Goal: Contribute content: Add original content to the website for others to see

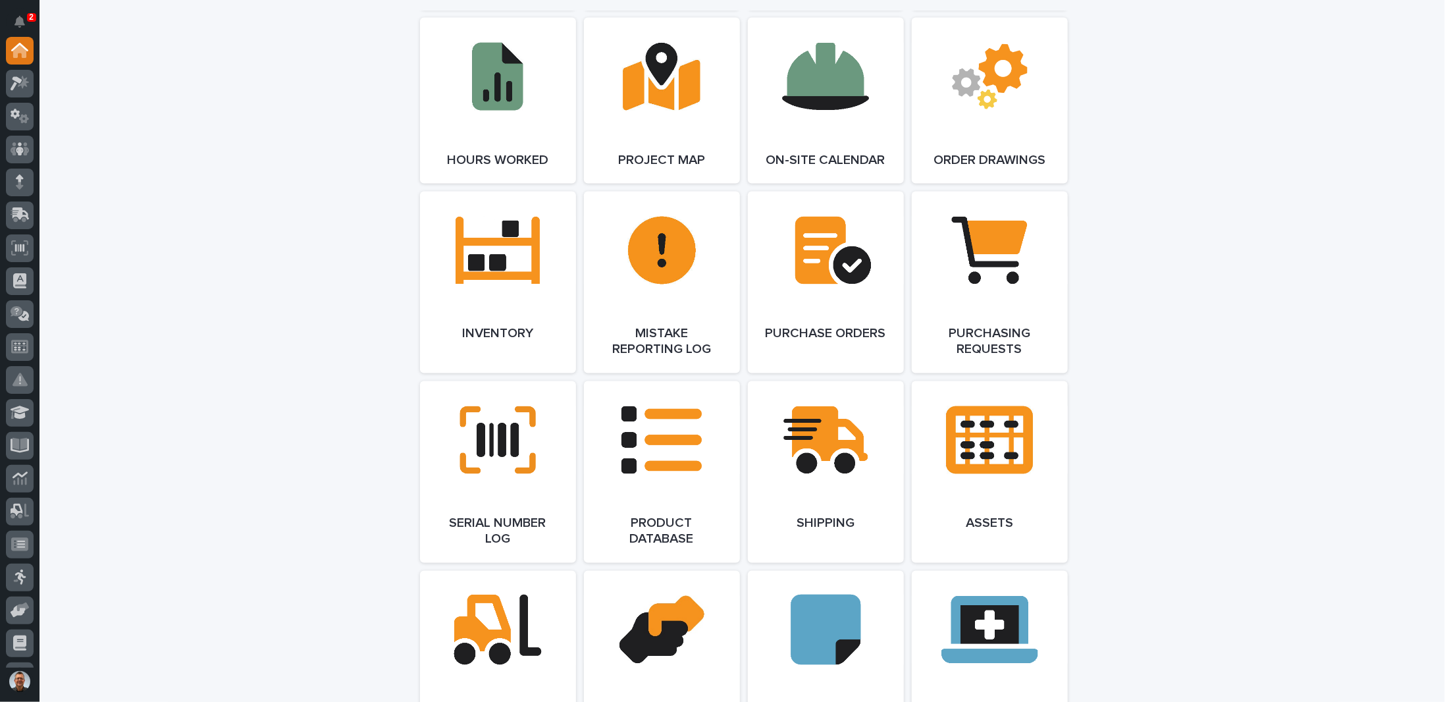
scroll to position [1448, 0]
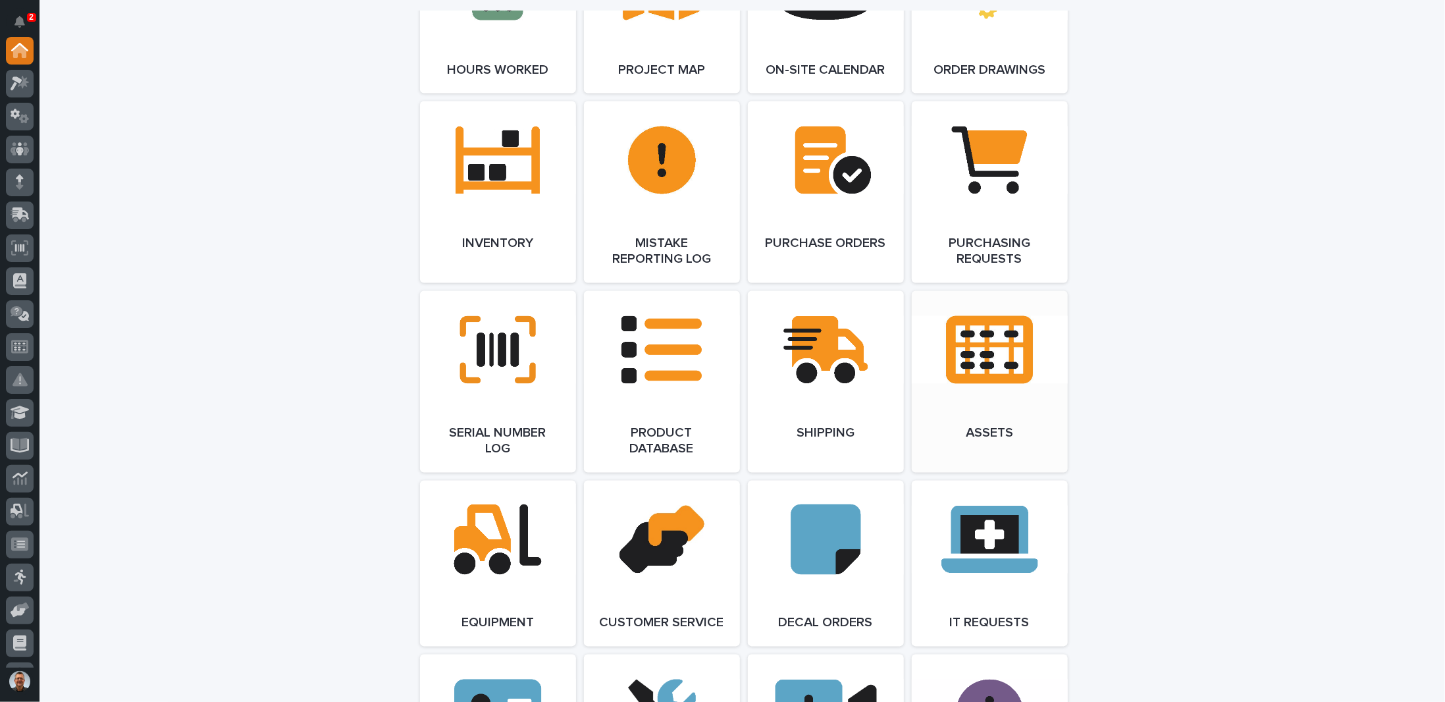
click at [988, 374] on link "Open Link" at bounding box center [989, 382] width 156 height 182
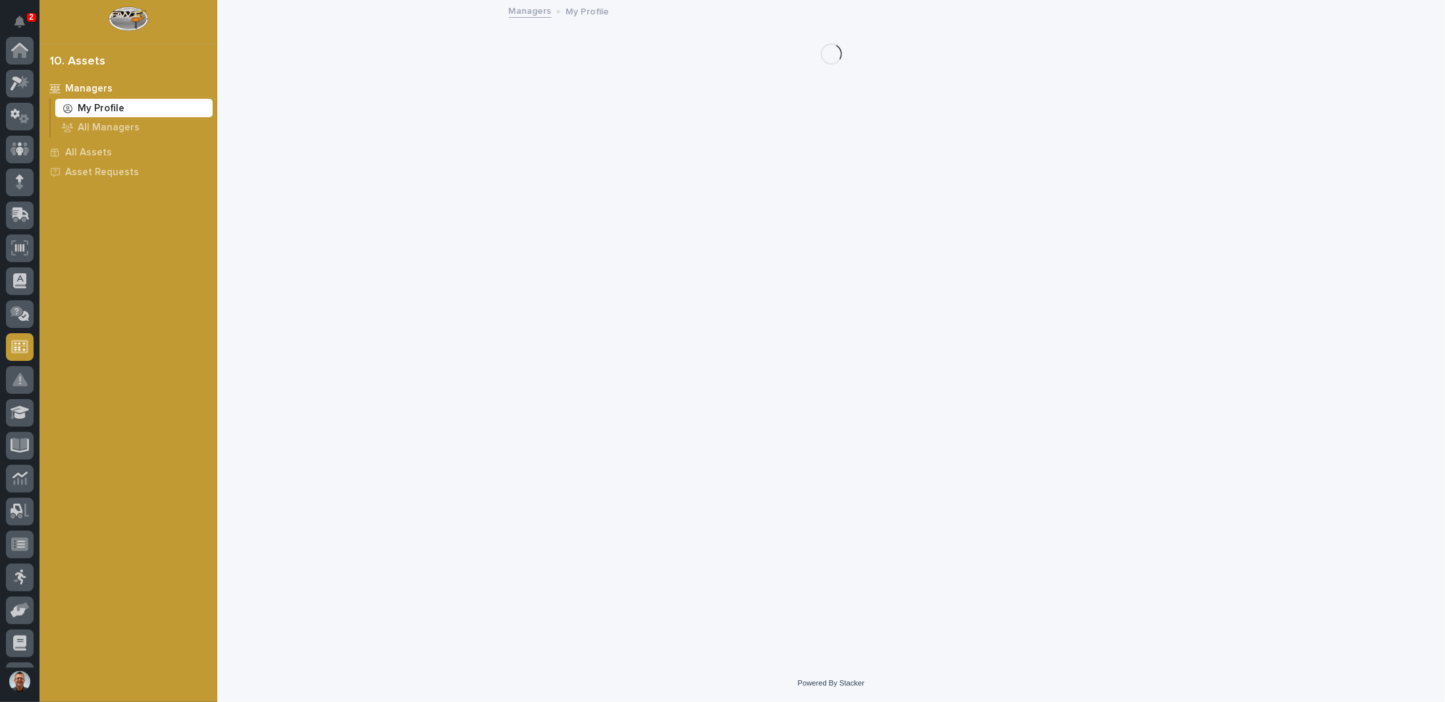
scroll to position [126, 0]
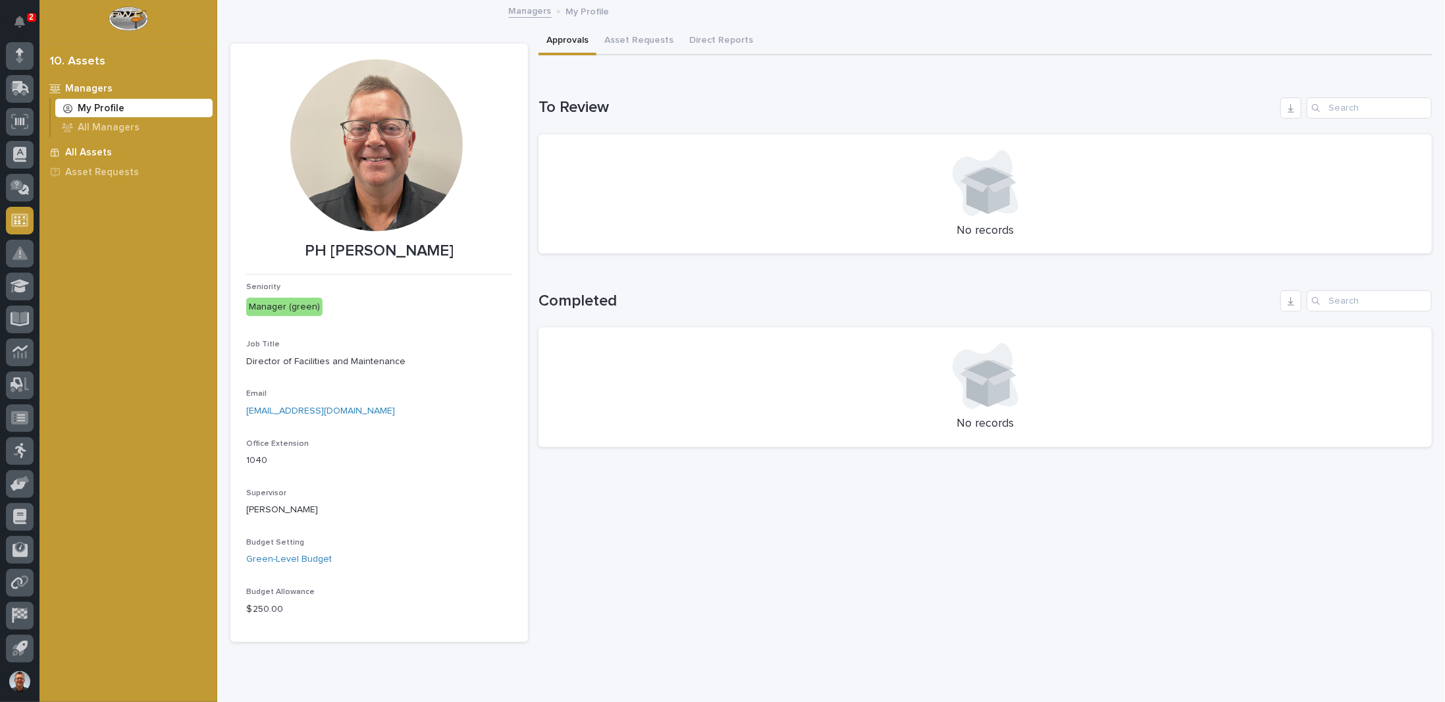
click at [78, 149] on p "All Assets" at bounding box center [88, 153] width 47 height 12
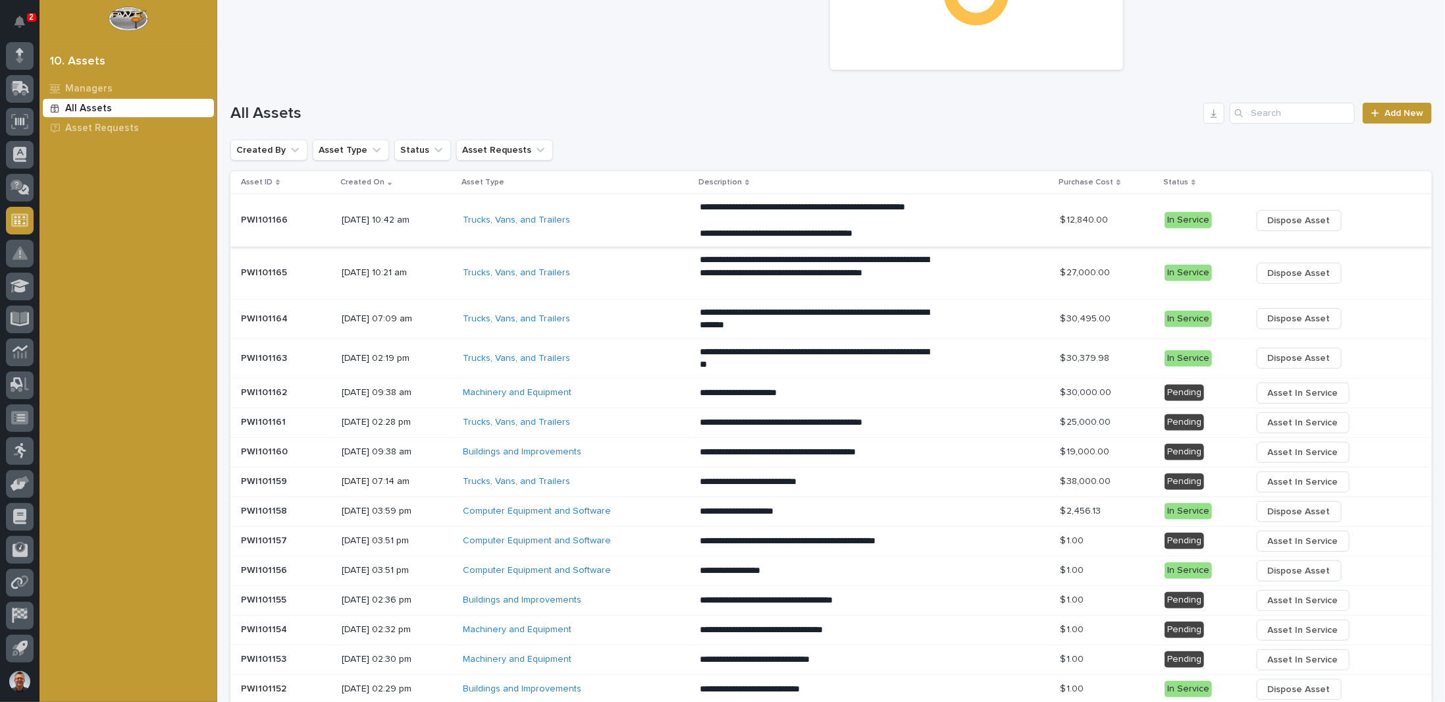
scroll to position [329, 0]
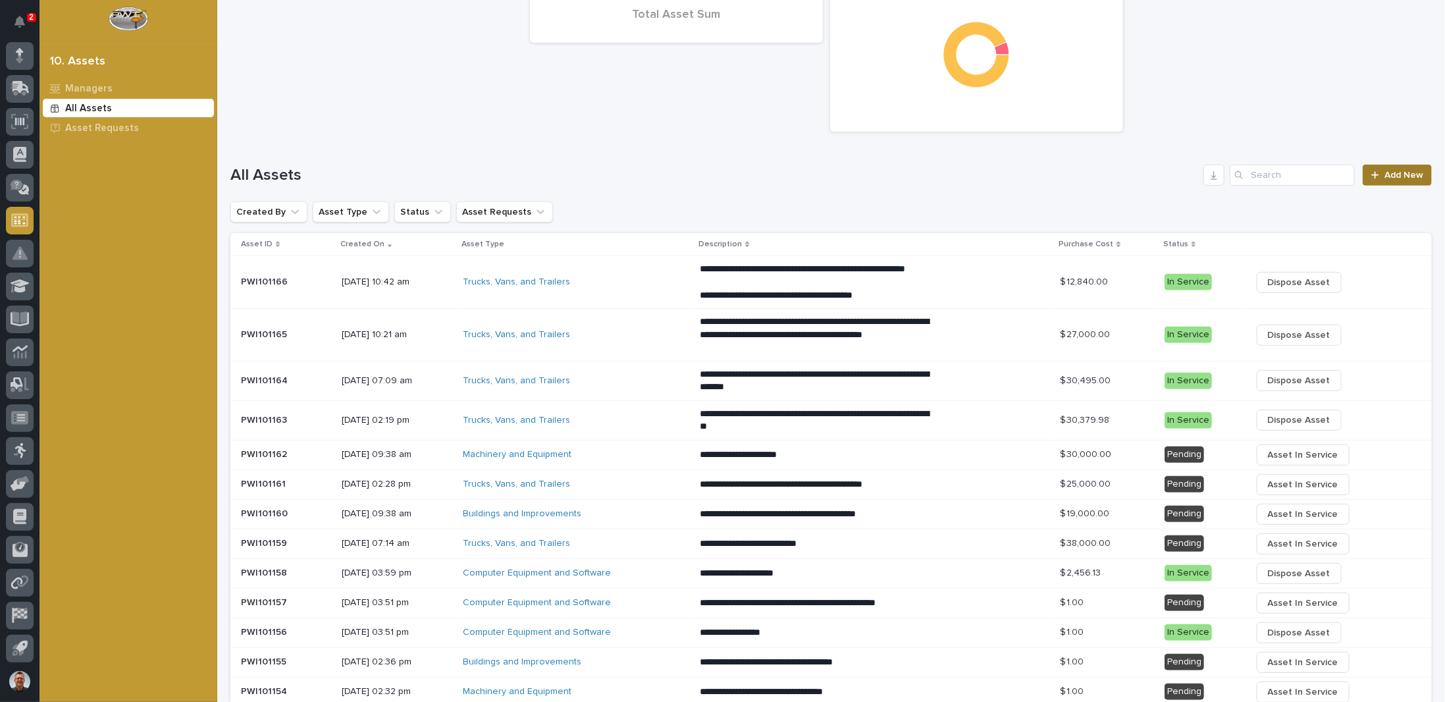
click at [1387, 172] on span "Add New" at bounding box center [1403, 174] width 39 height 9
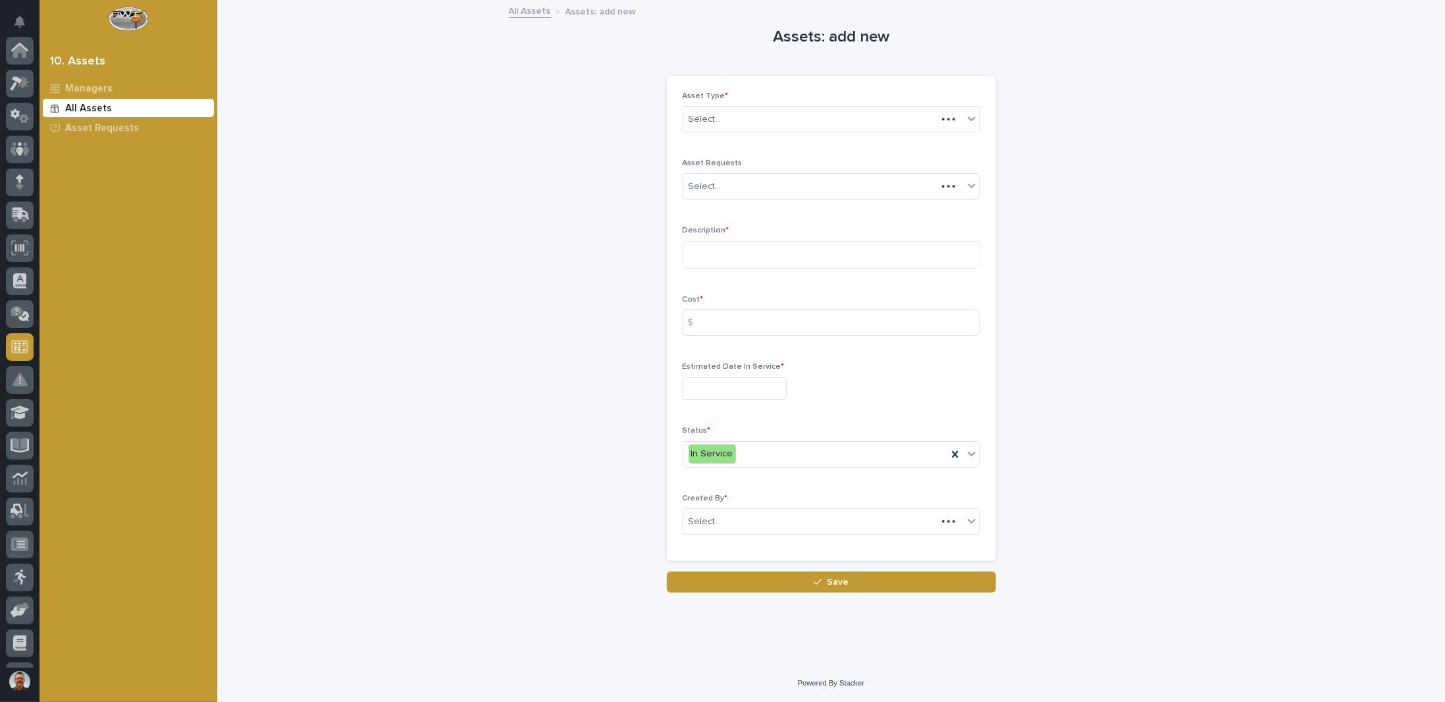
scroll to position [126, 0]
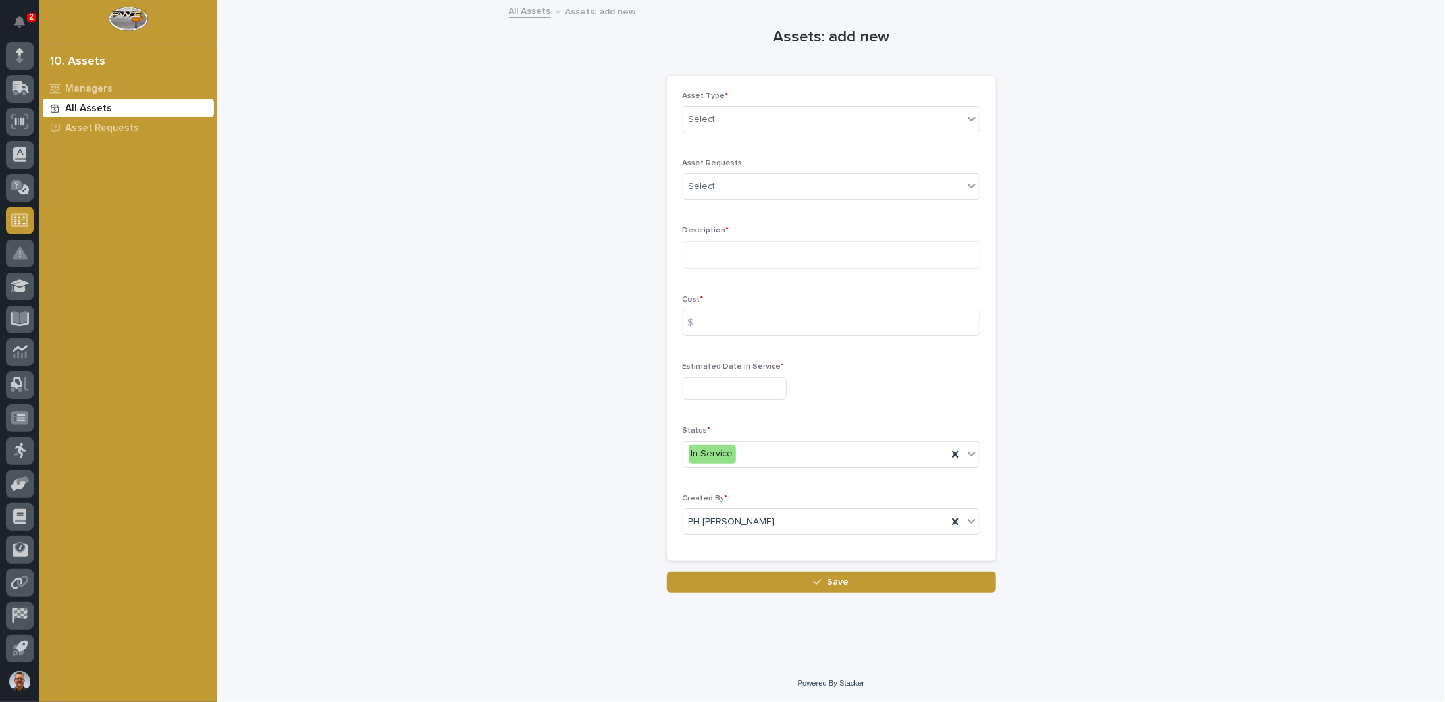
click at [738, 382] on input "text" at bounding box center [734, 388] width 104 height 23
click at [792, 182] on span "Next Month" at bounding box center [792, 182] width 0 height 17
click at [727, 278] on div "17" at bounding box center [726, 279] width 18 height 18
type input "**********"
click at [714, 323] on input at bounding box center [830, 322] width 297 height 26
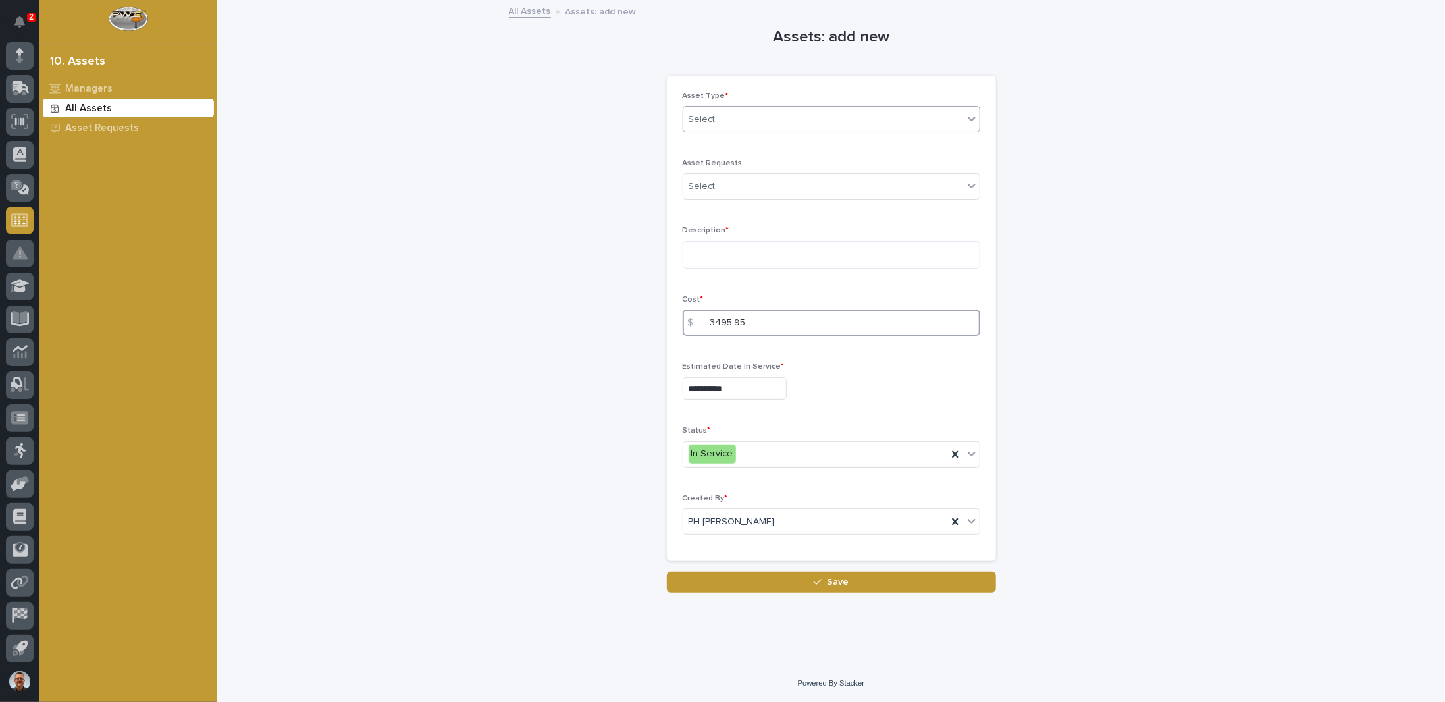
type input "3495.95"
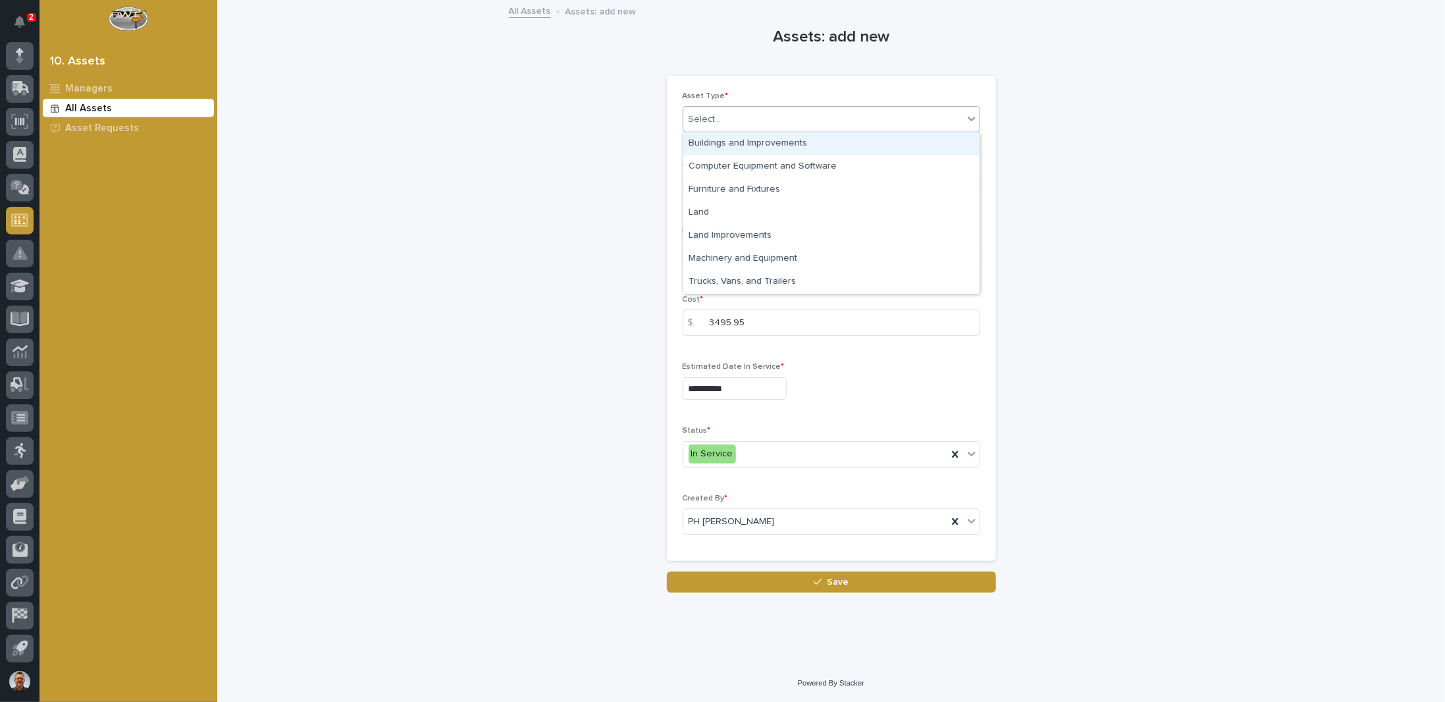
click at [766, 116] on div "Select..." at bounding box center [823, 120] width 280 height 22
click at [840, 286] on div "Trucks, Vans, and Trailers" at bounding box center [831, 281] width 296 height 23
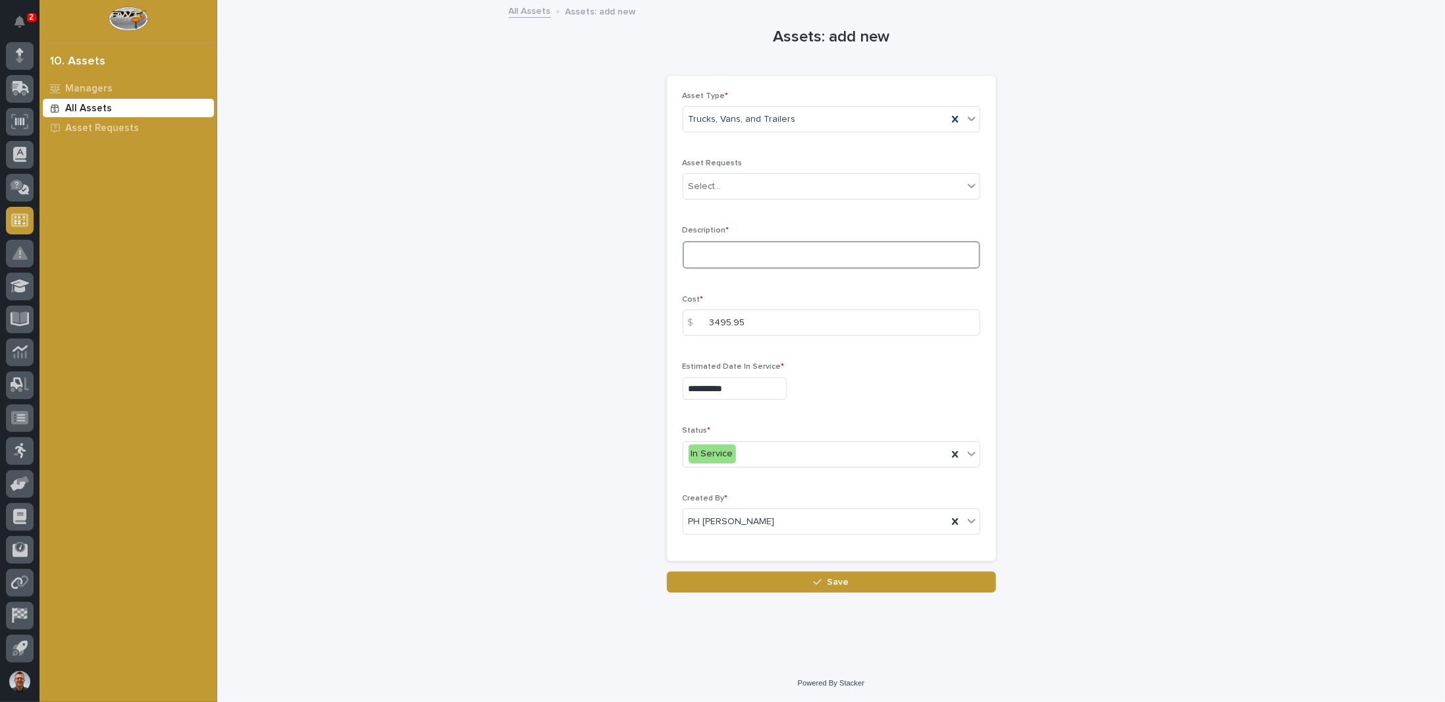
click at [727, 255] on textarea at bounding box center [830, 255] width 297 height 28
type textarea "**********"
click at [851, 579] on button "Save" at bounding box center [831, 581] width 329 height 21
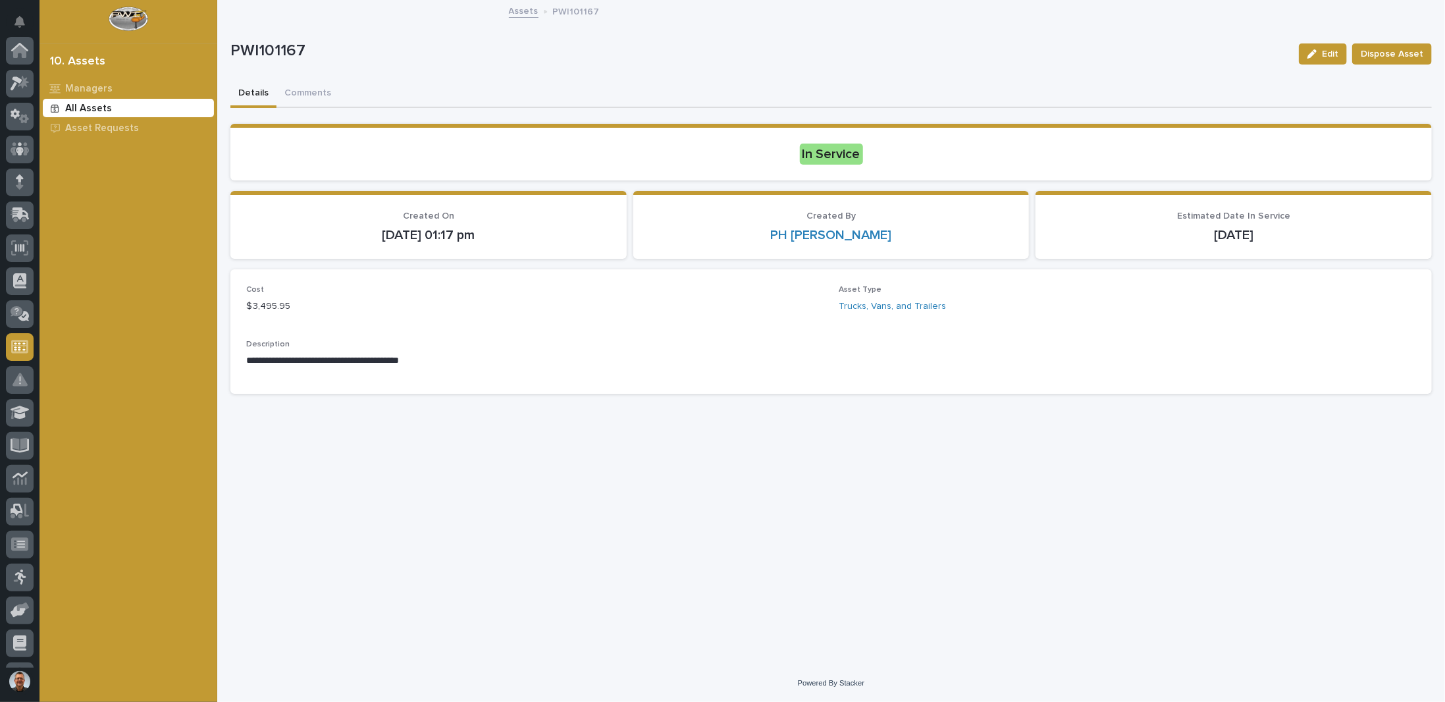
scroll to position [126, 0]
